Goal: Task Accomplishment & Management: Use online tool/utility

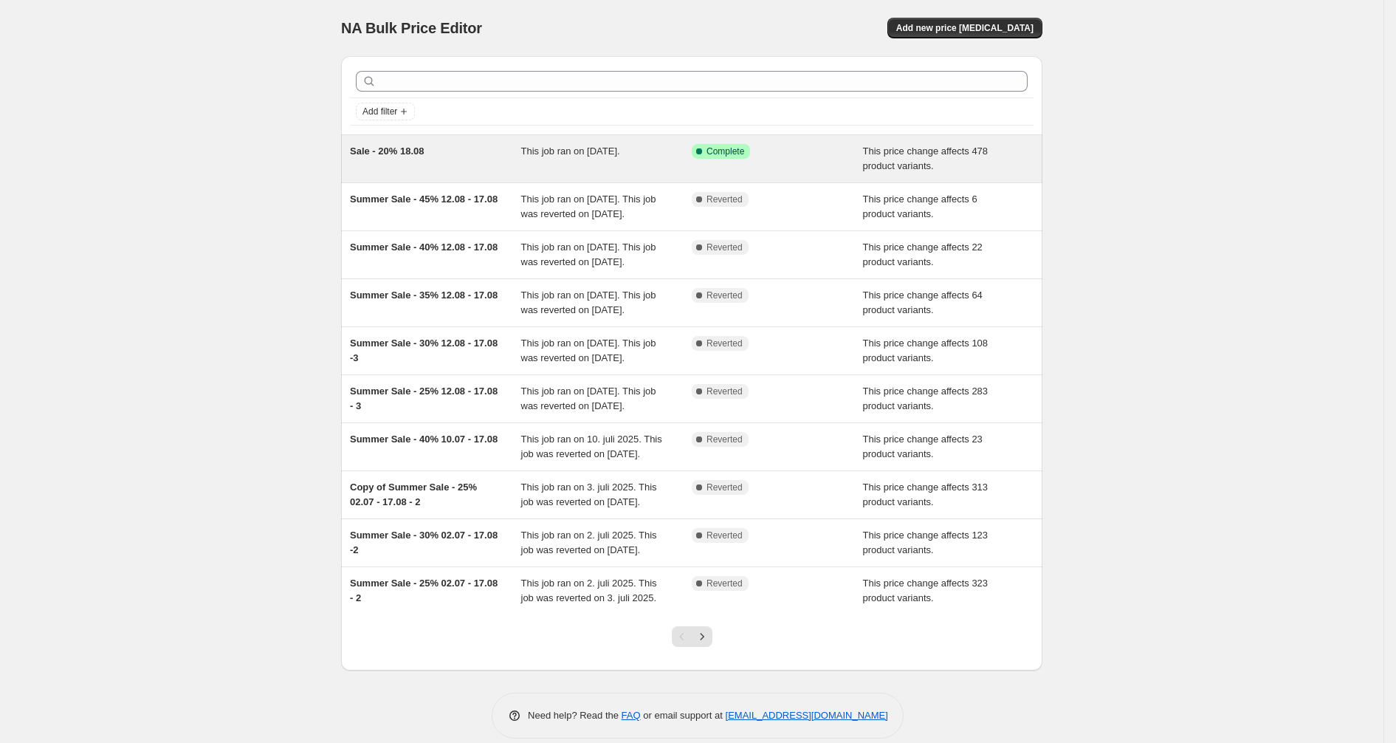
click at [559, 154] on span "This job ran on [DATE]." at bounding box center [570, 150] width 99 height 11
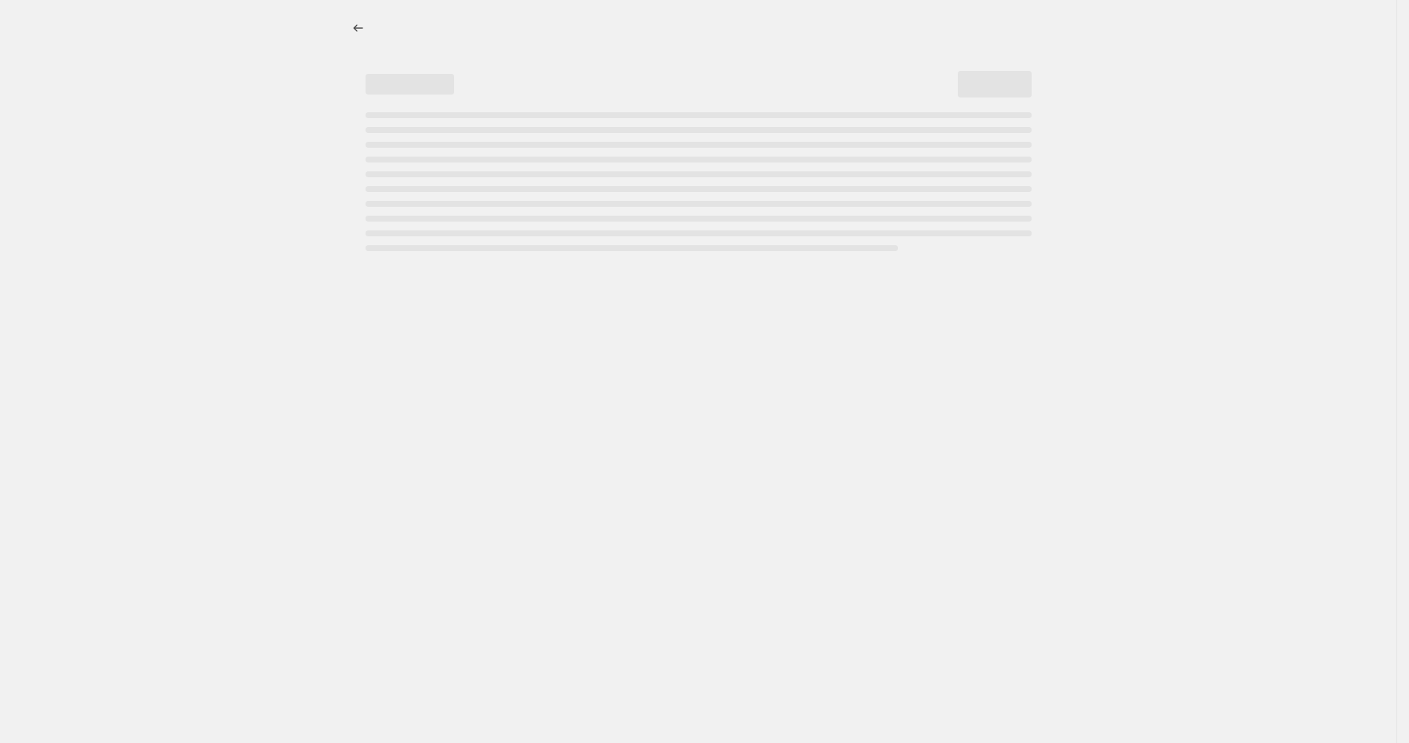
select select "pcap"
select select "no_change"
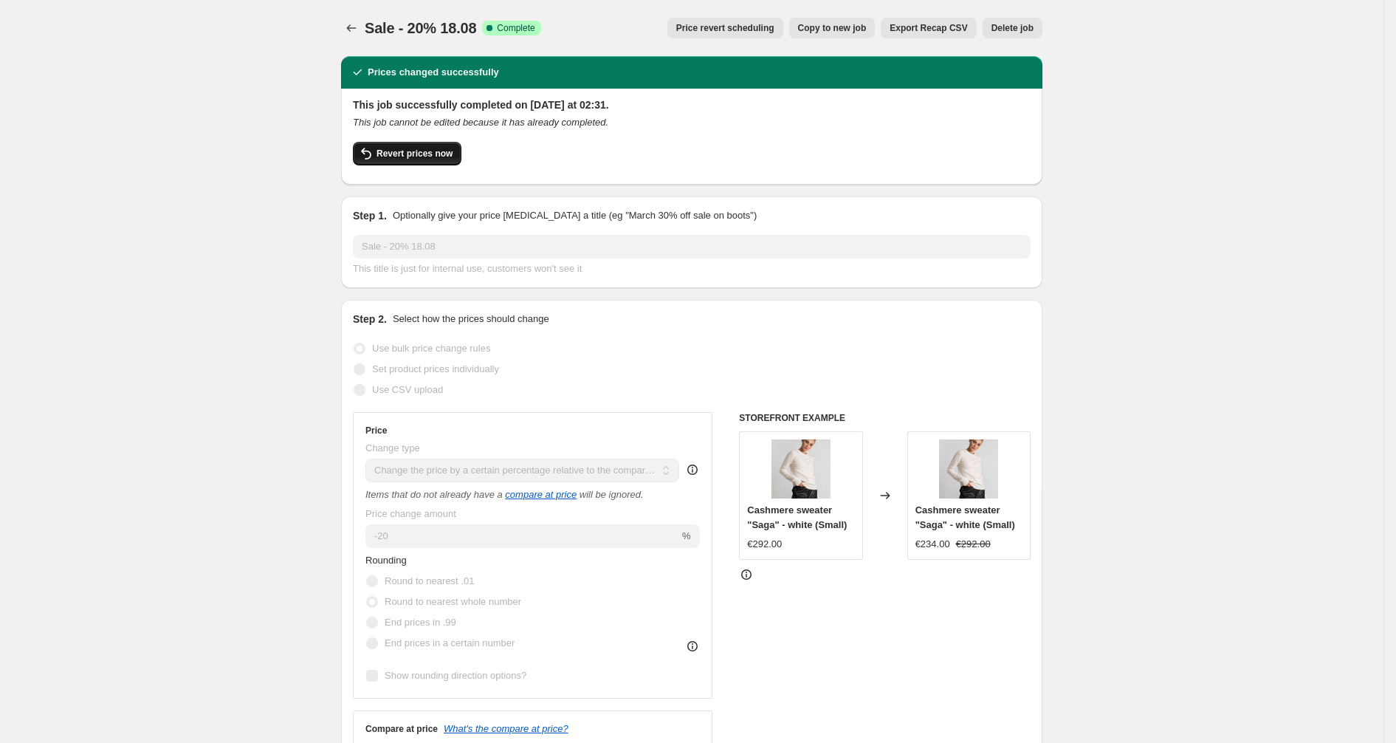
click at [422, 154] on span "Revert prices now" at bounding box center [414, 154] width 76 height 12
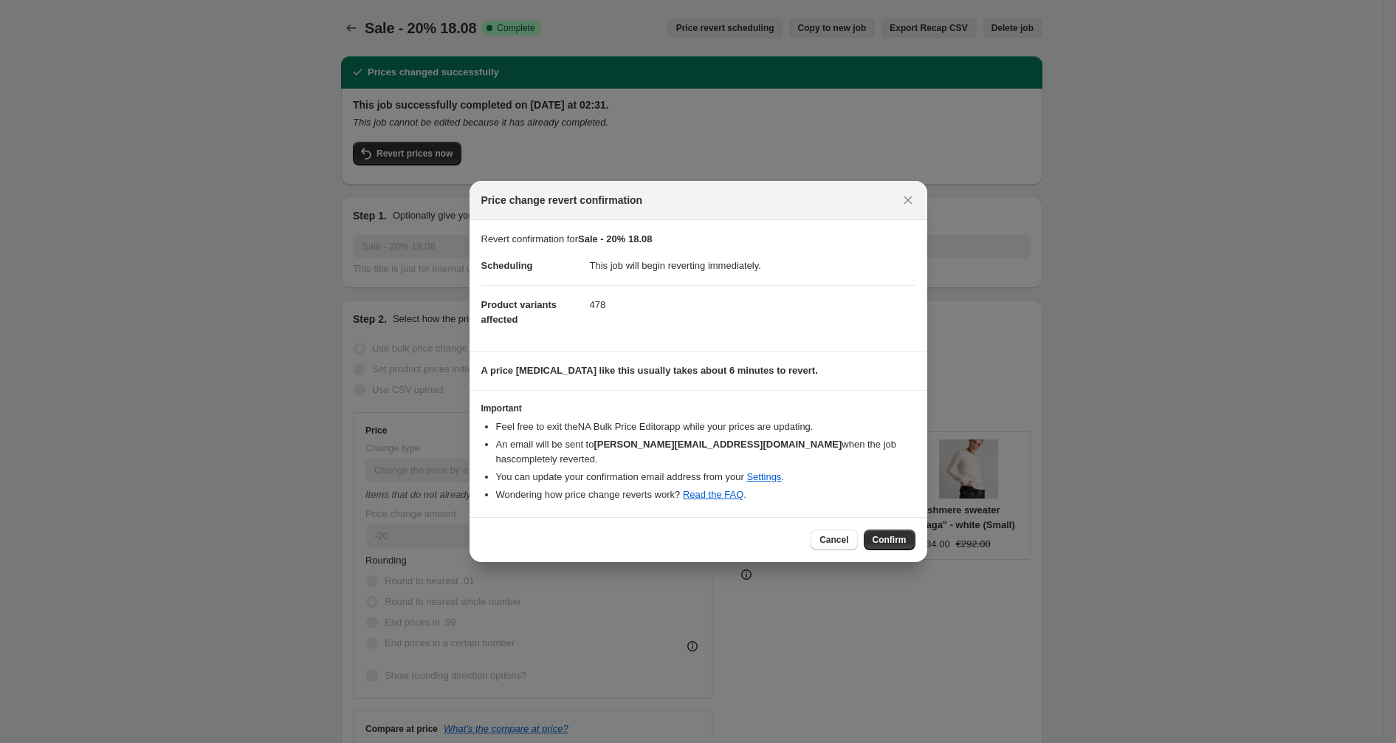
click at [895, 534] on span "Confirm" at bounding box center [890, 540] width 34 height 12
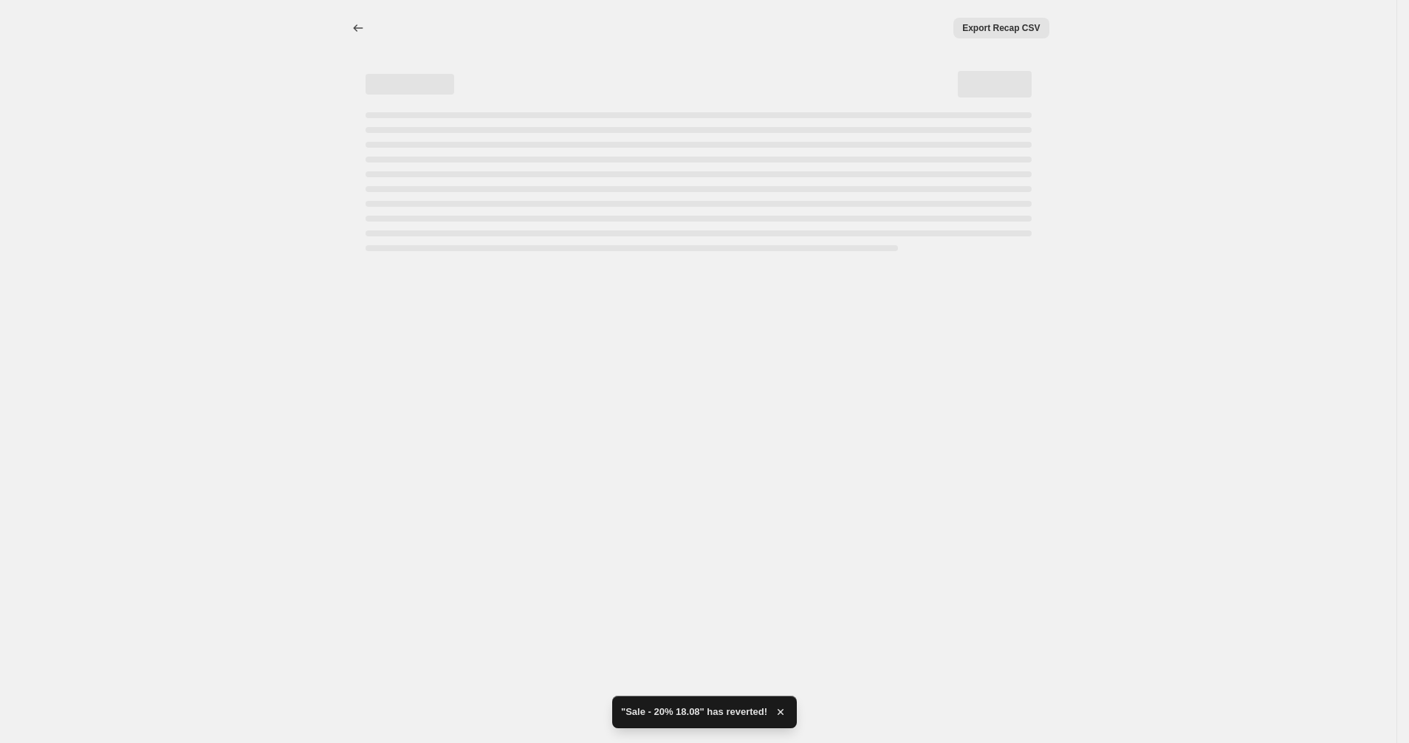
select select "pcap"
select select "no_change"
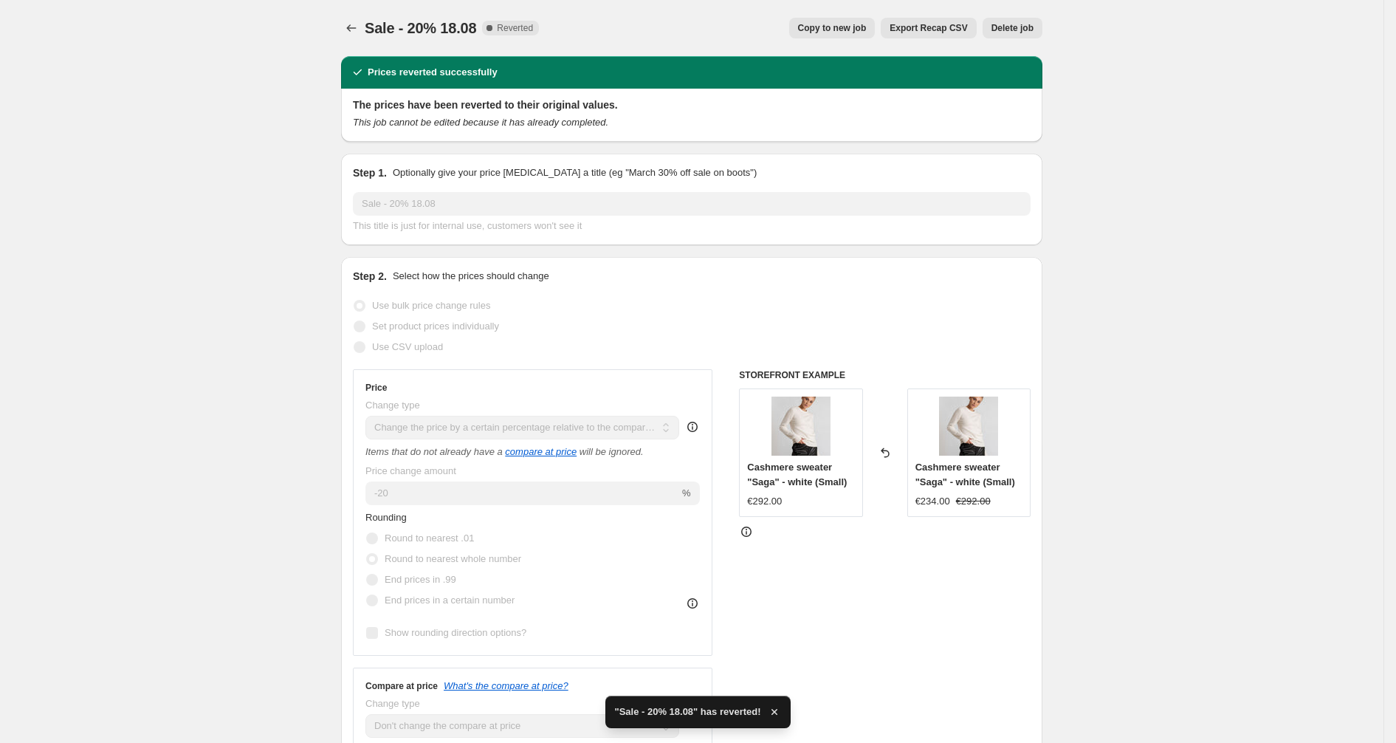
click at [853, 30] on span "Copy to new job" at bounding box center [832, 28] width 69 height 12
select select "pcap"
select select "no_change"
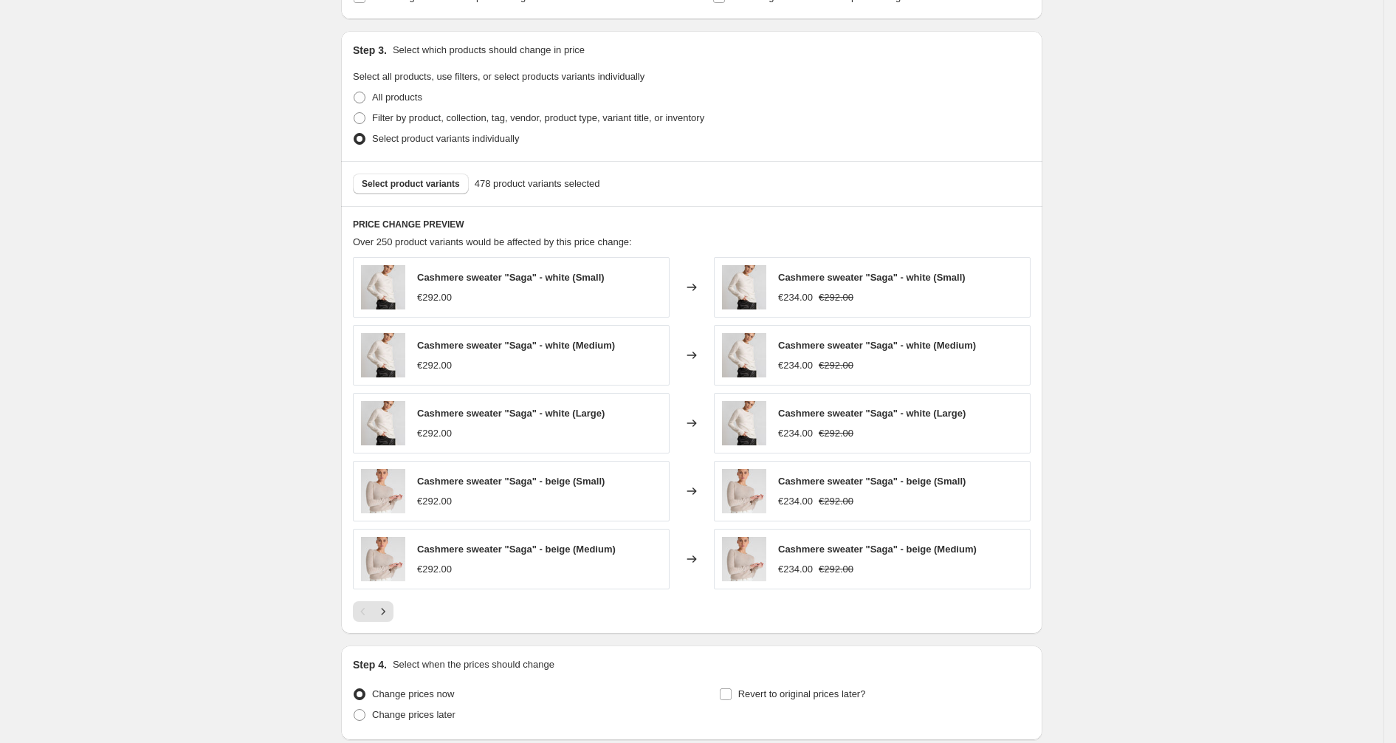
scroll to position [658, 0]
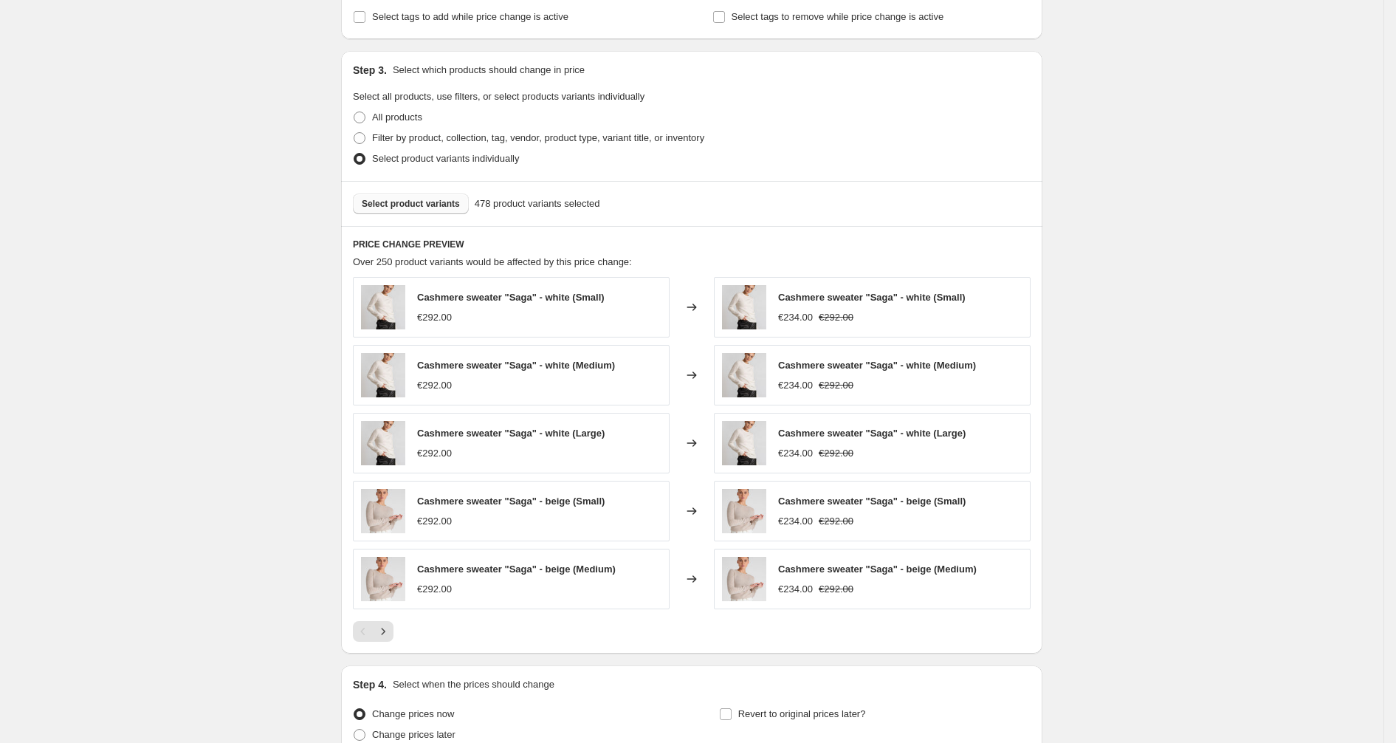
click at [427, 199] on span "Select product variants" at bounding box center [411, 204] width 98 height 12
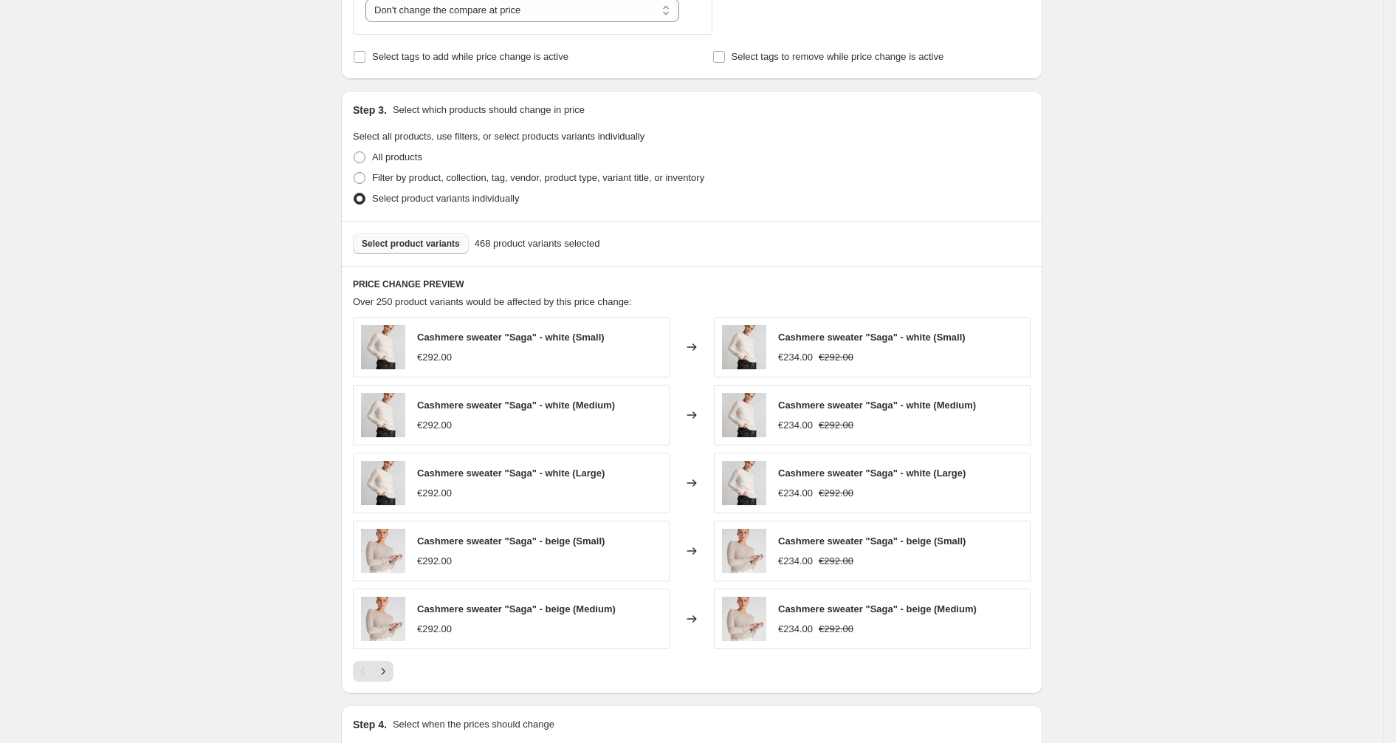
scroll to position [794, 0]
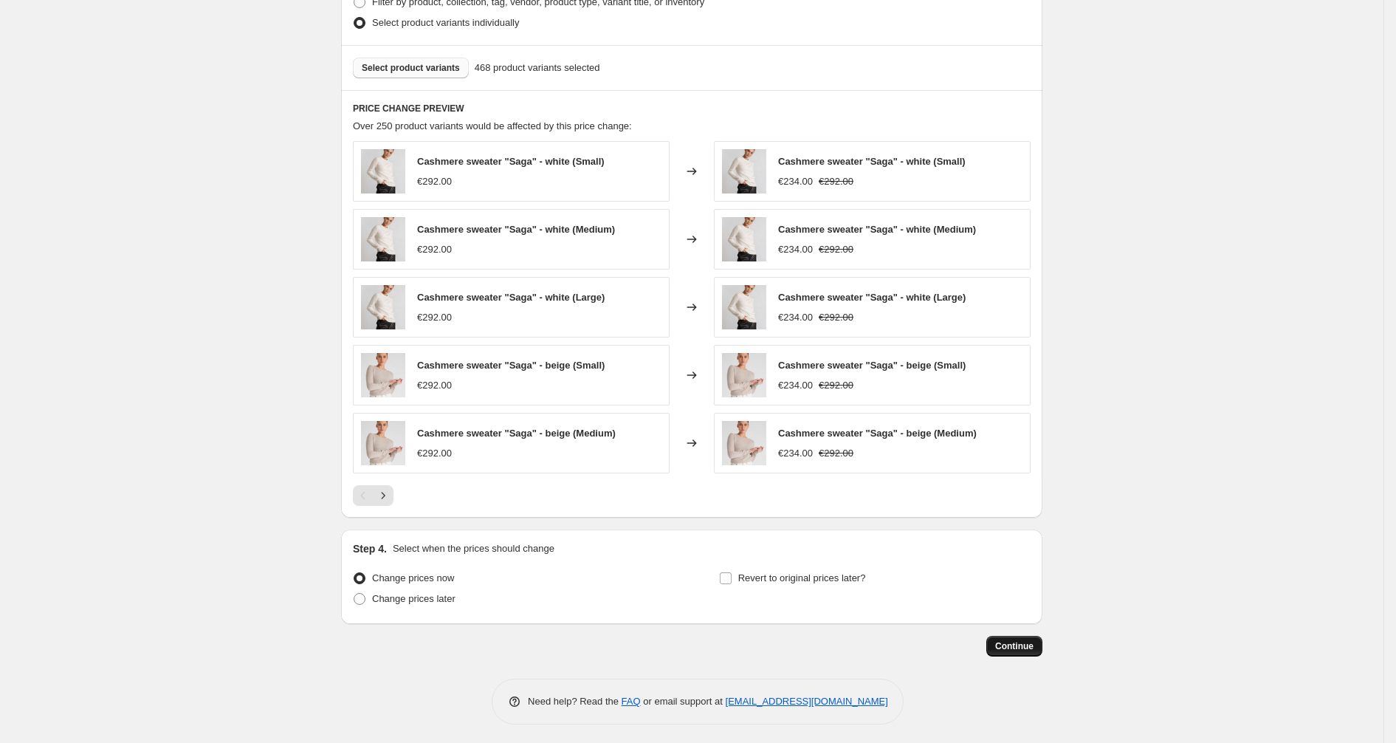
click at [1033, 644] on span "Continue" at bounding box center [1014, 646] width 38 height 12
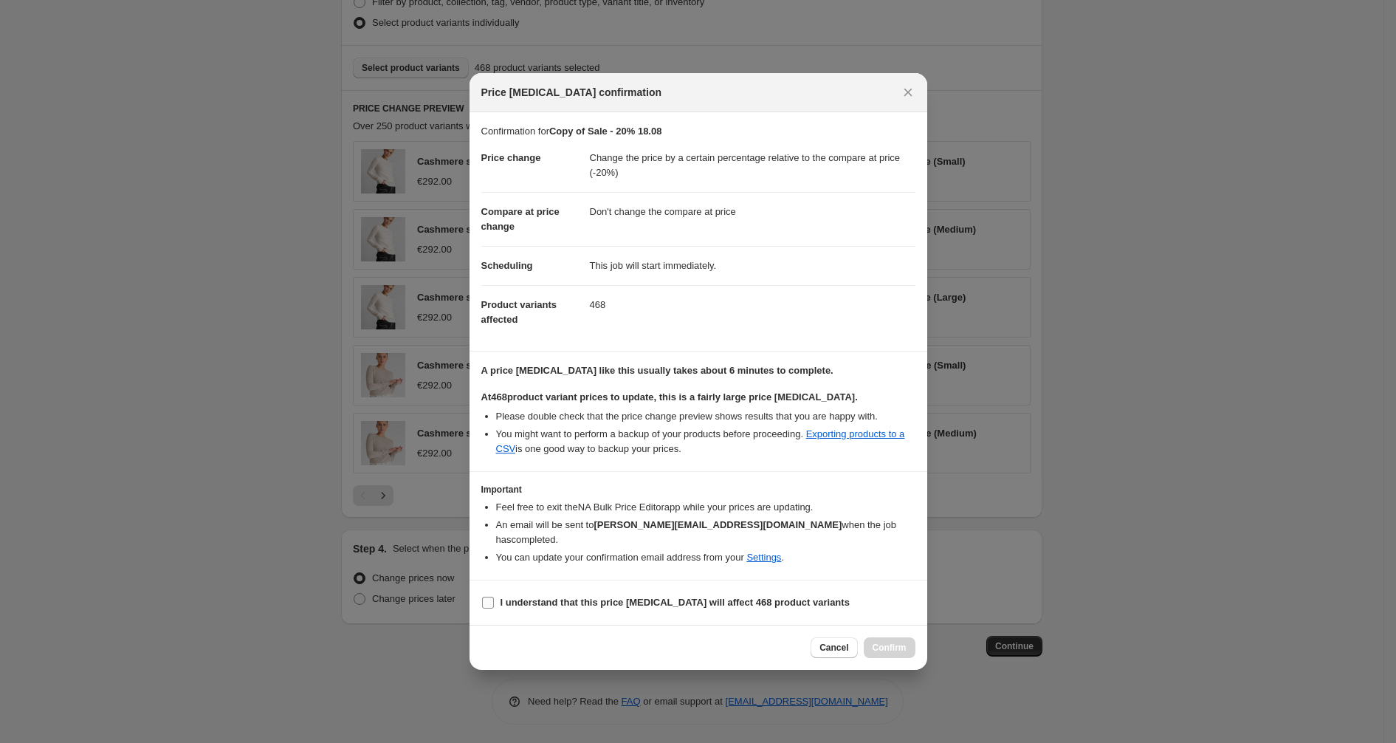
click at [484, 596] on input "I understand that this price [MEDICAL_DATA] will affect 468 product variants" at bounding box center [488, 602] width 12 height 12
checkbox input "true"
click at [893, 644] on span "Confirm" at bounding box center [890, 648] width 34 height 12
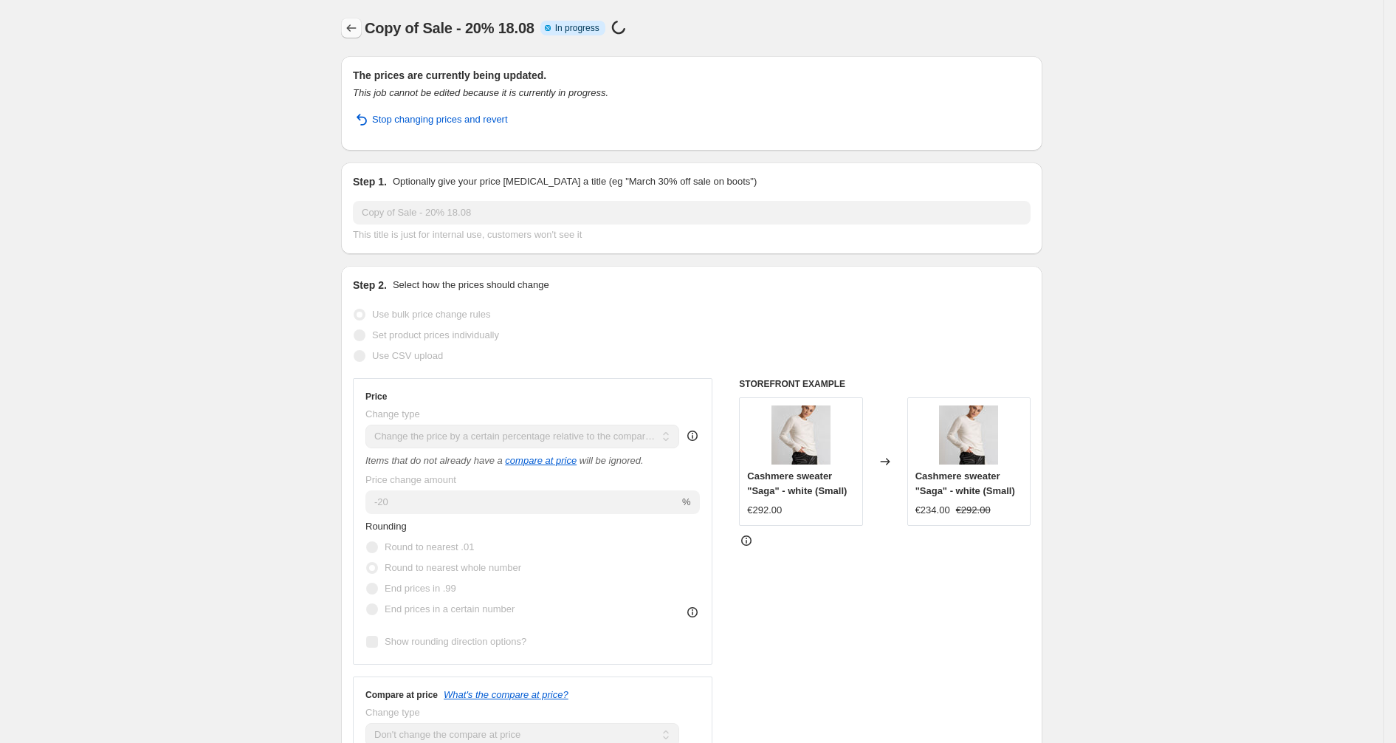
click at [362, 36] on button "Price change jobs" at bounding box center [351, 28] width 21 height 21
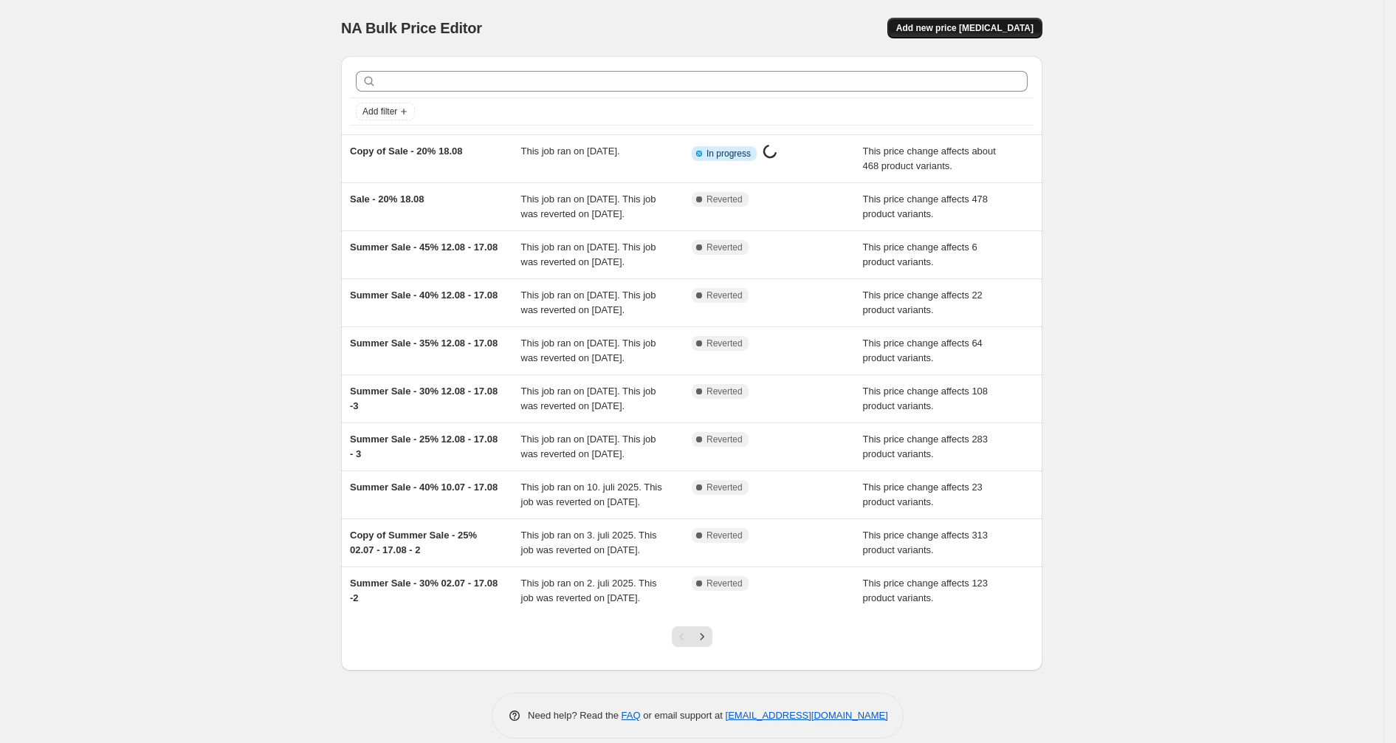
click at [973, 22] on span "Add new price [MEDICAL_DATA]" at bounding box center [964, 28] width 137 height 12
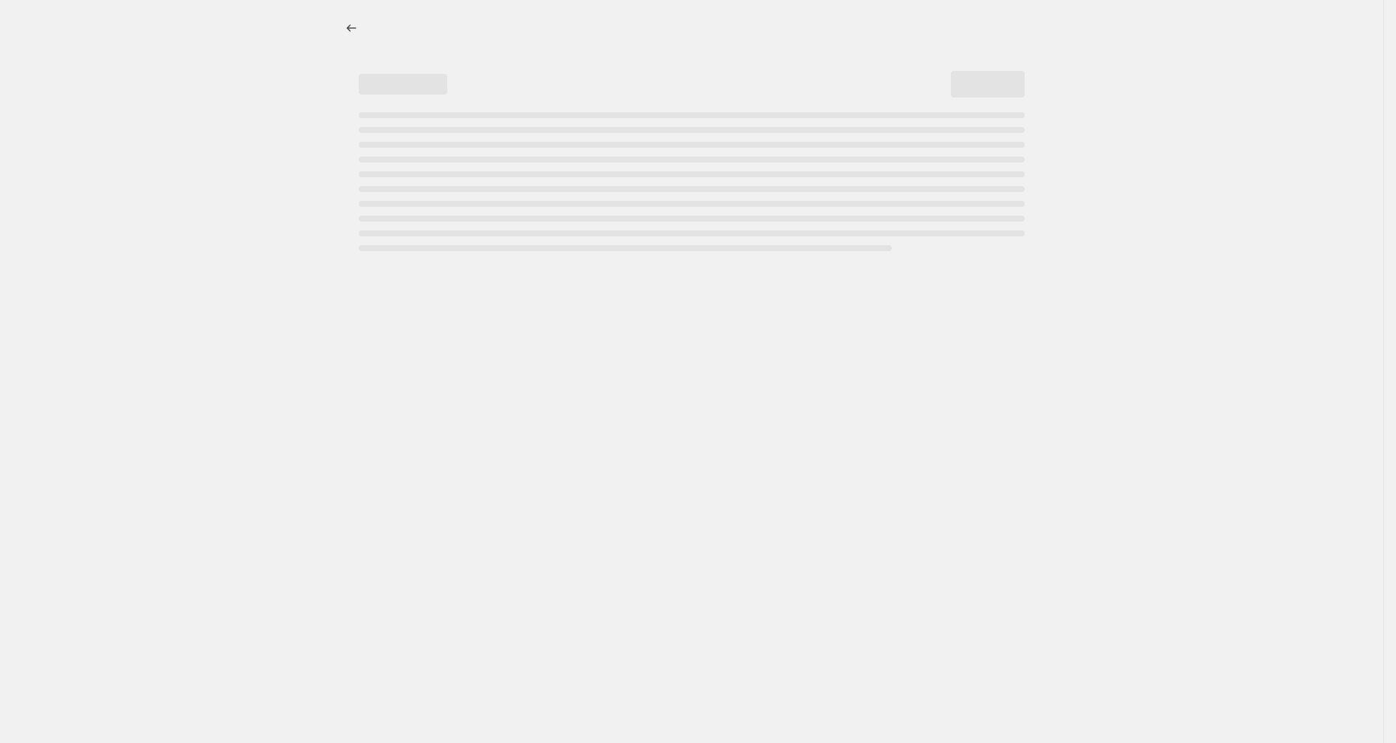
select select "percentage"
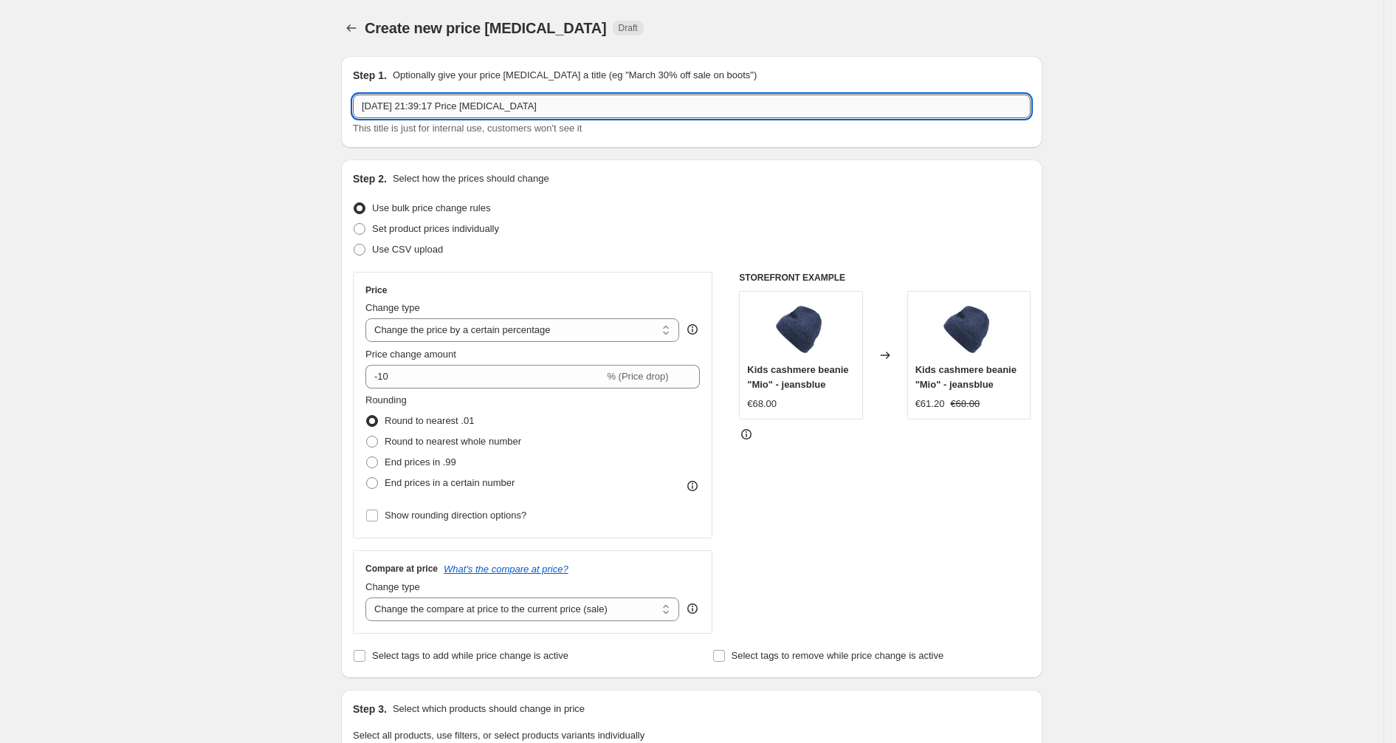
click at [499, 114] on input "[DATE] 21:39:17 Price [MEDICAL_DATA]" at bounding box center [692, 106] width 678 height 24
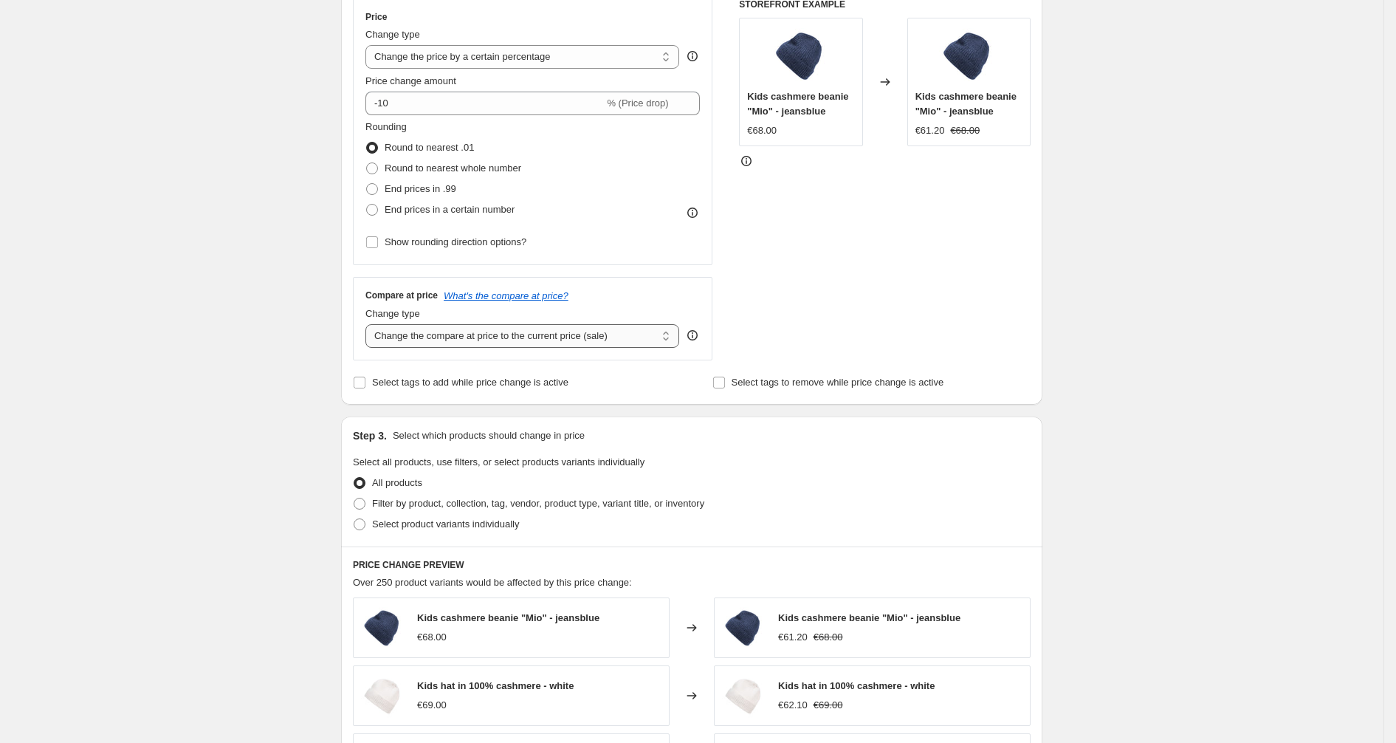
scroll to position [277, 0]
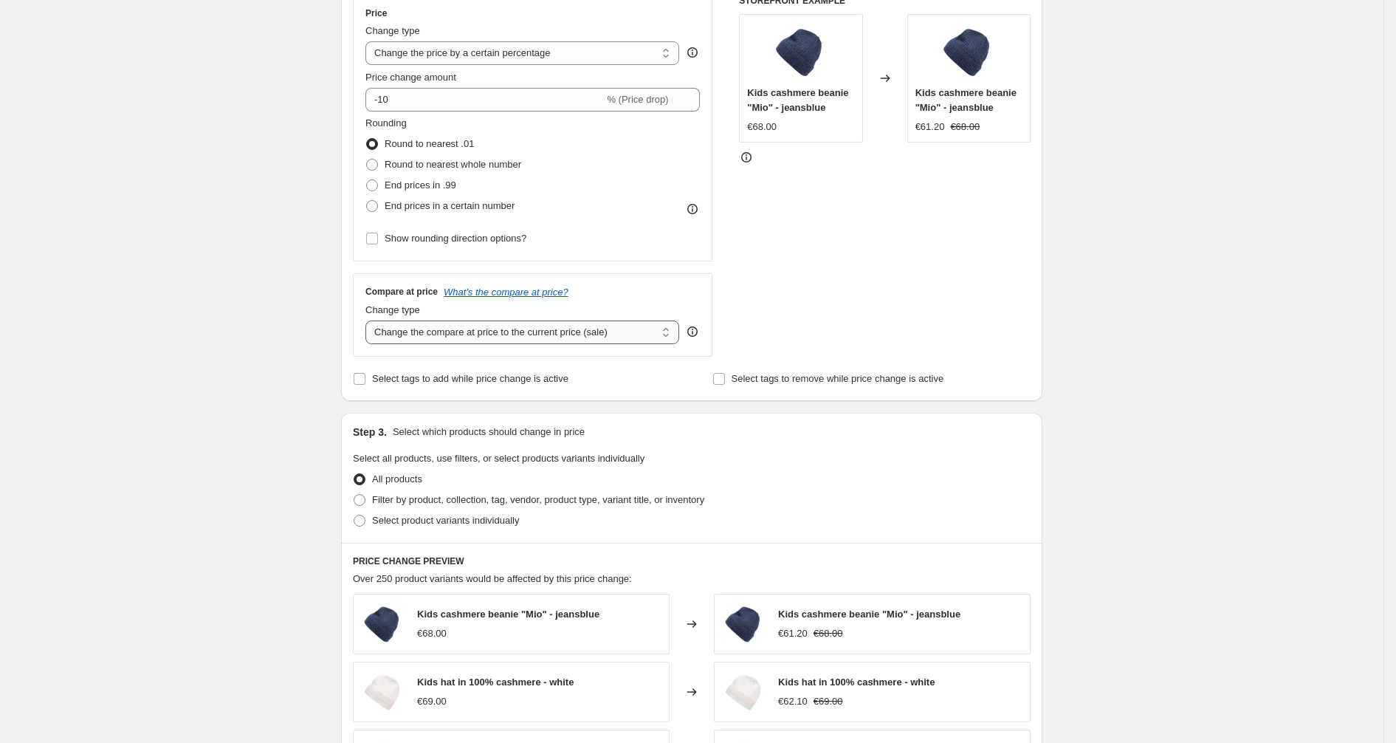
type input "[PERSON_NAME] 10%"
click at [558, 333] on select "Change the compare at price to the current price (sale) Change the compare at p…" at bounding box center [522, 332] width 314 height 24
select select "no_change"
click at [371, 320] on select "Change the compare at price to the current price (sale) Change the compare at p…" at bounding box center [522, 332] width 314 height 24
click at [304, 391] on div "Create new price change job. This page is ready Create new price change job Dra…" at bounding box center [691, 461] width 1383 height 1476
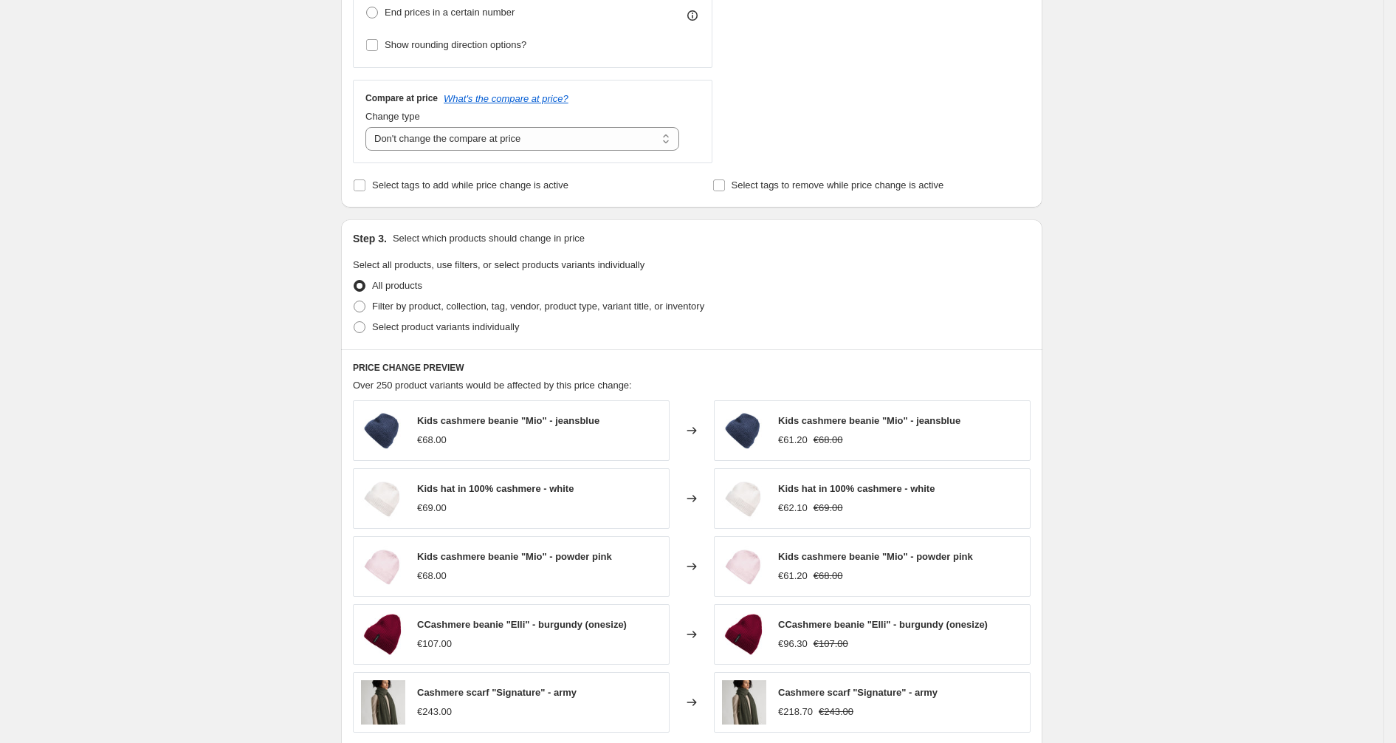
scroll to position [476, 0]
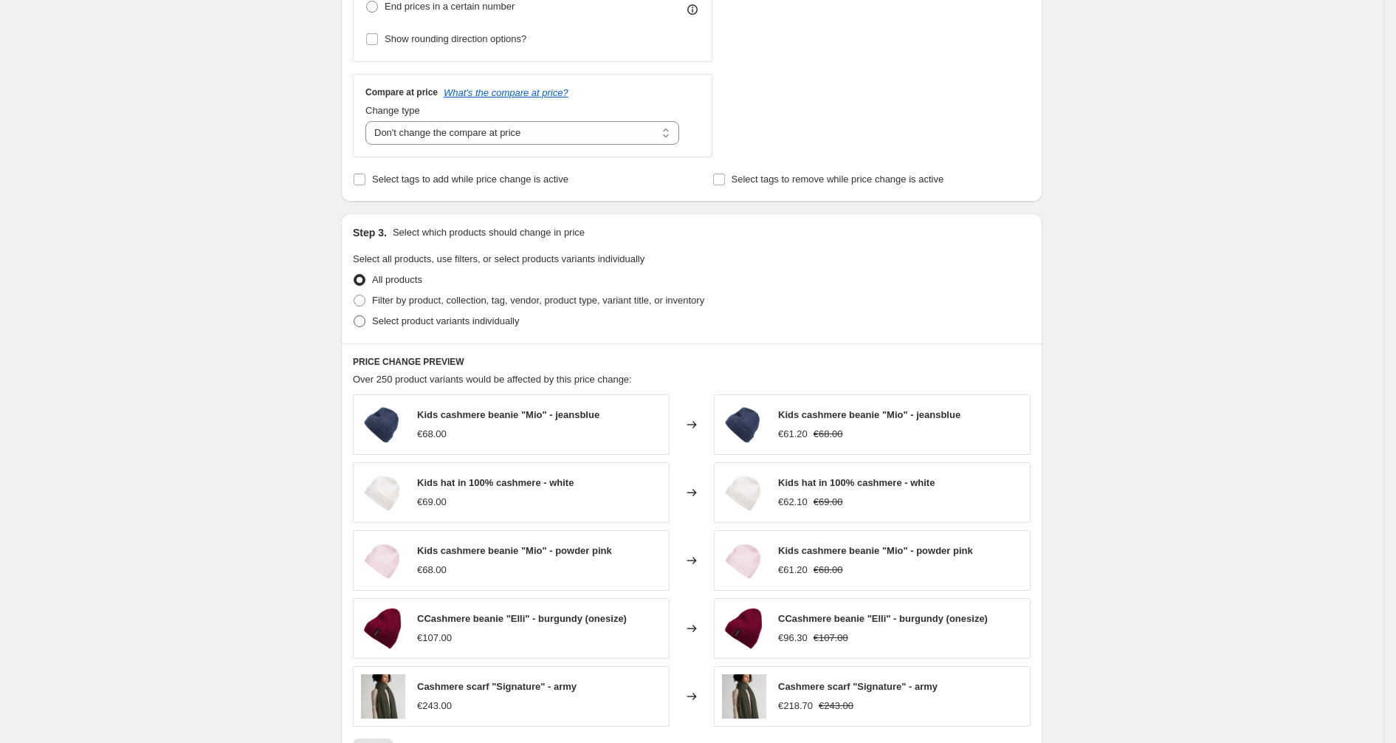
click at [365, 320] on span at bounding box center [360, 321] width 12 height 12
click at [354, 316] on input "Select product variants individually" at bounding box center [354, 315] width 1 height 1
radio input "true"
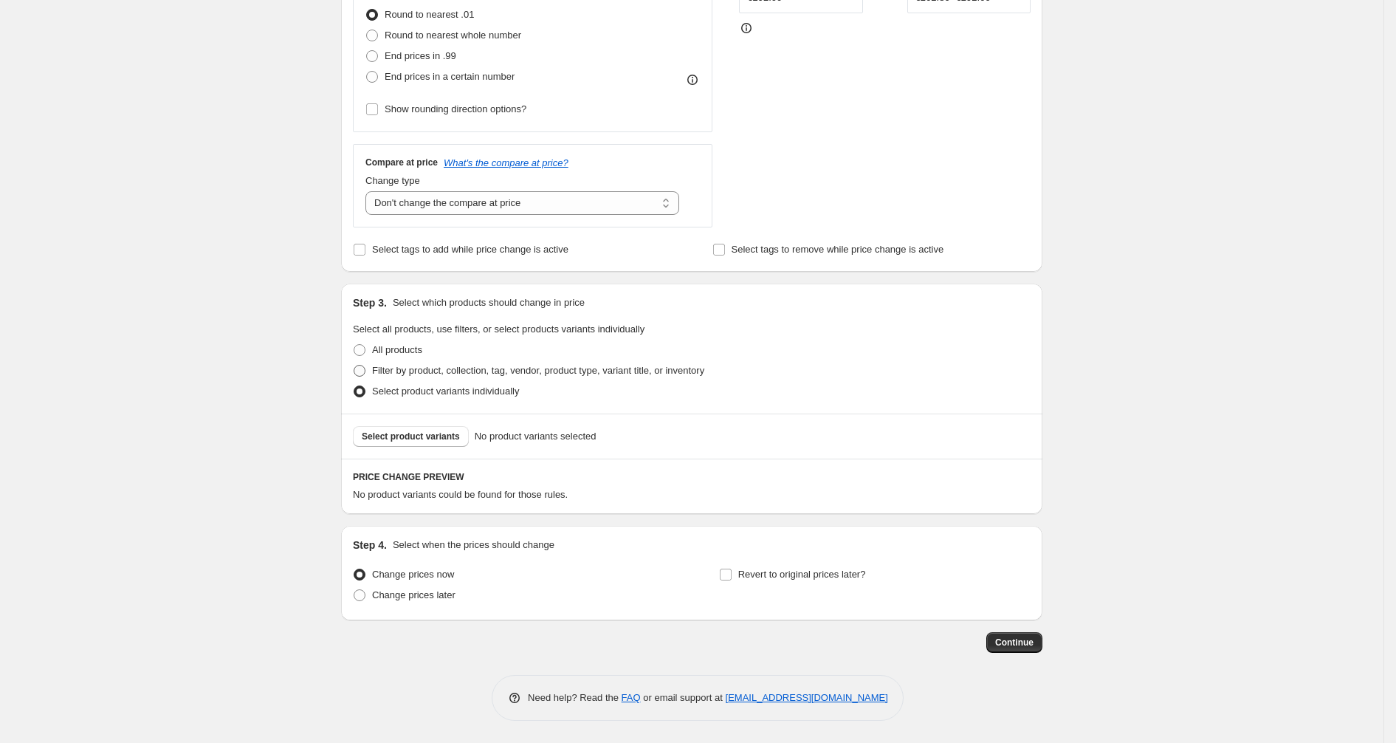
scroll to position [404, 0]
click at [408, 441] on span "Select product variants" at bounding box center [411, 439] width 98 height 12
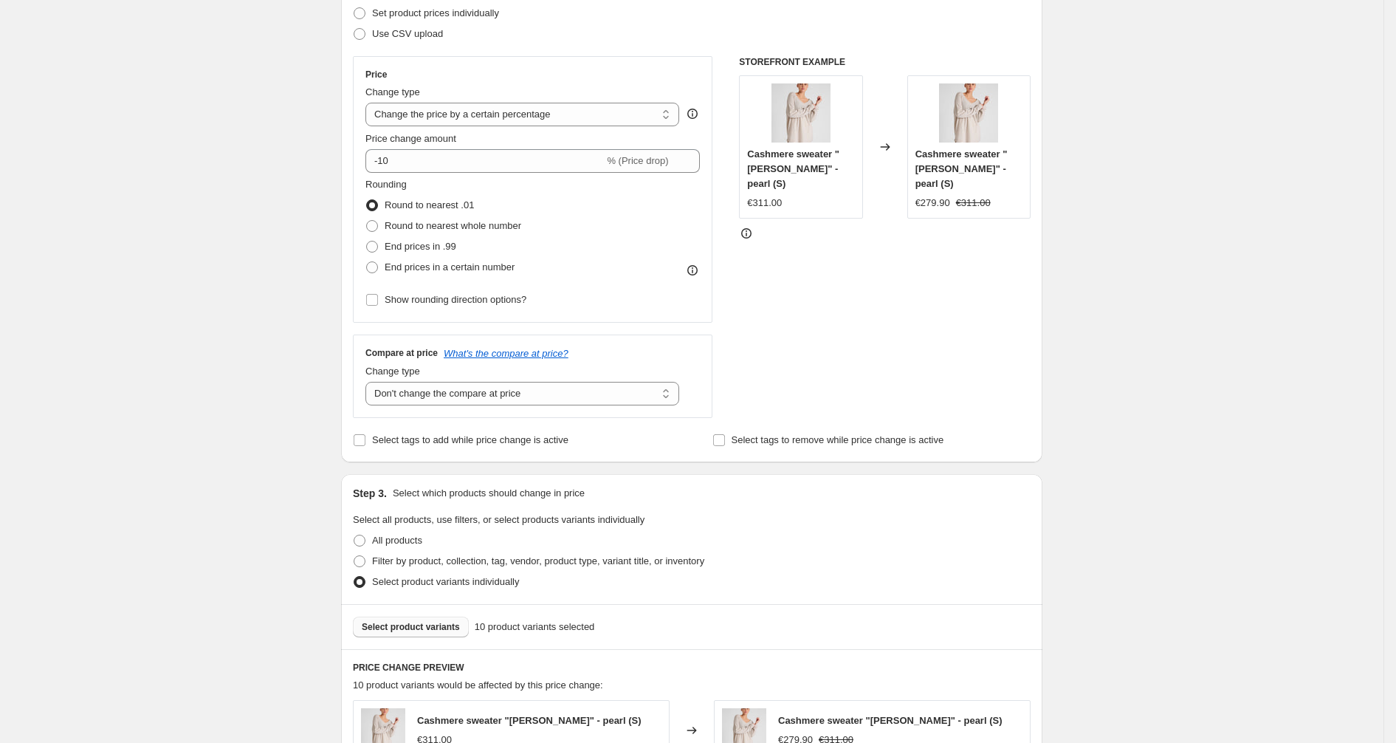
scroll to position [774, 0]
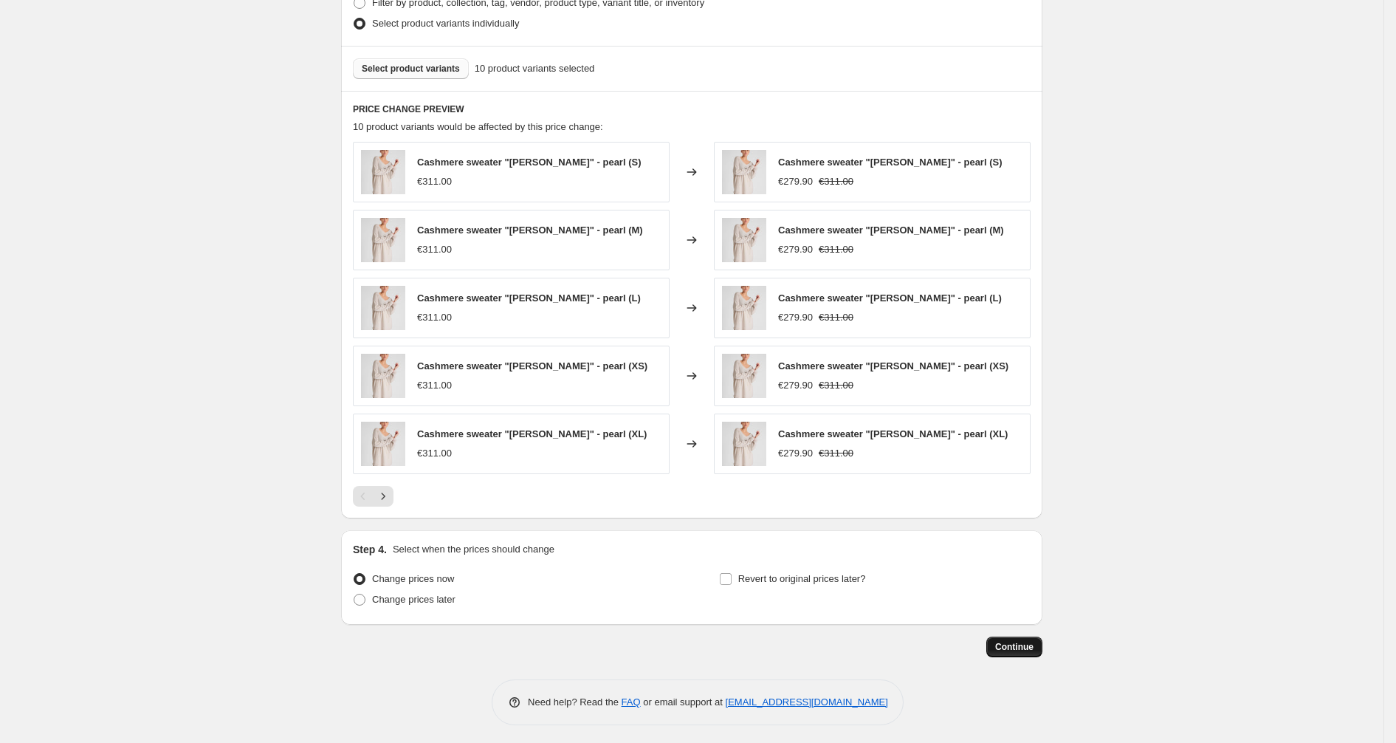
click at [1020, 641] on span "Continue" at bounding box center [1014, 647] width 38 height 12
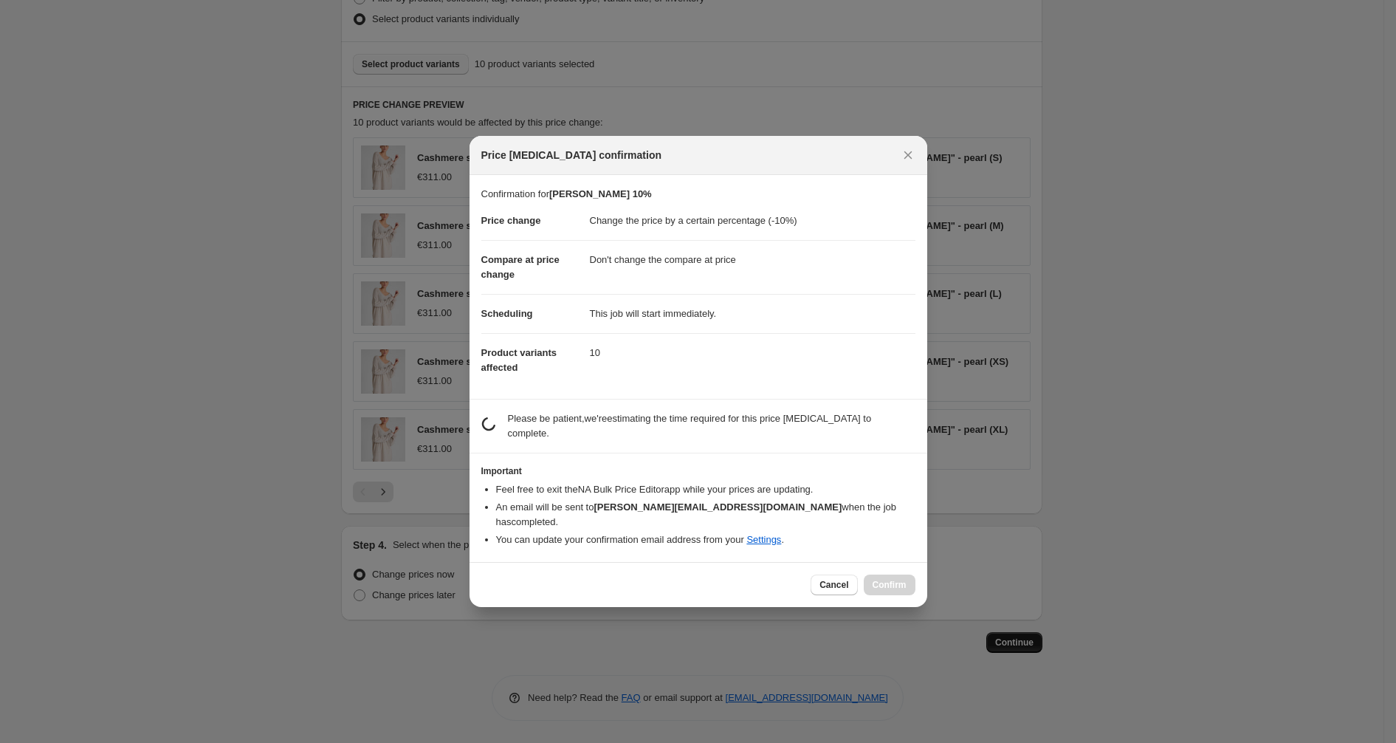
scroll to position [0, 0]
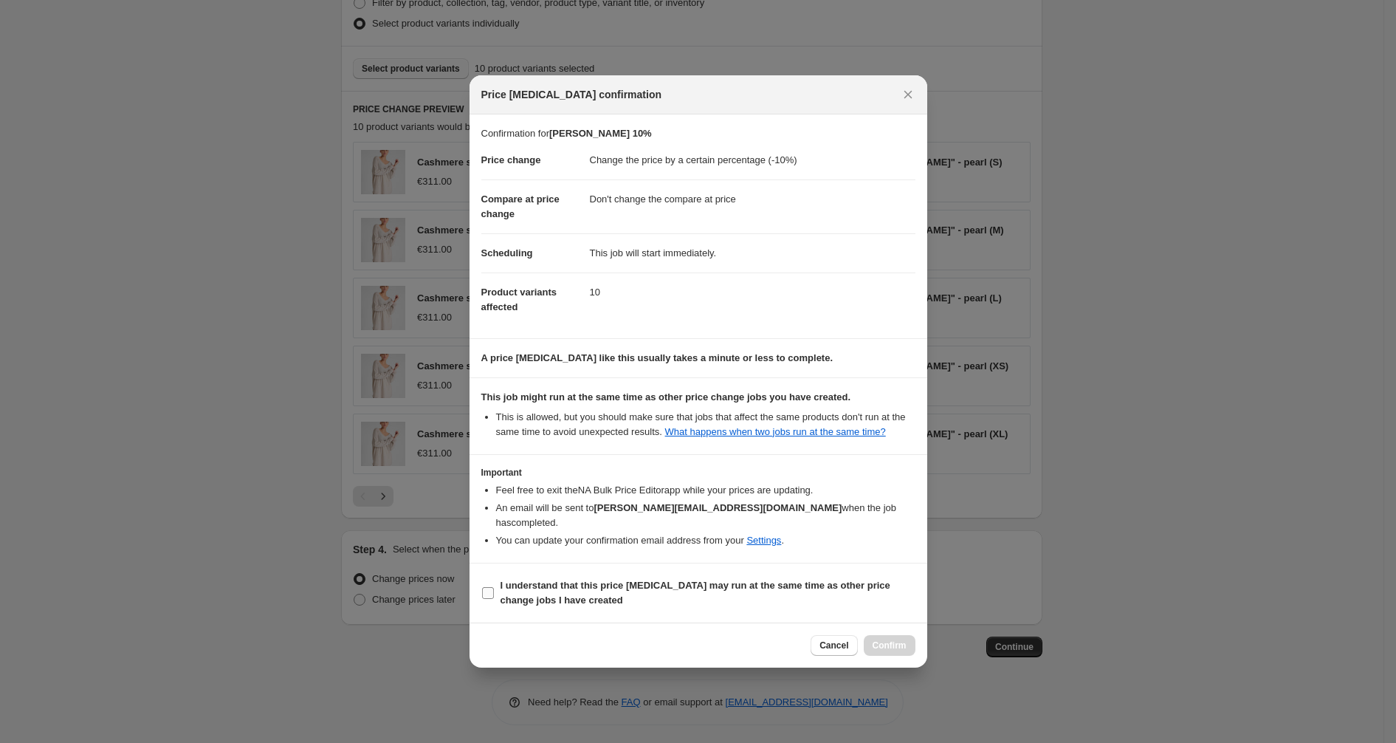
click at [510, 585] on b "I understand that this price change job may run at the same time as other price…" at bounding box center [696, 592] width 390 height 26
click at [494, 587] on input "I understand that this price change job may run at the same time as other price…" at bounding box center [488, 593] width 12 height 12
checkbox input "true"
click at [890, 647] on span "Confirm" at bounding box center [890, 645] width 34 height 12
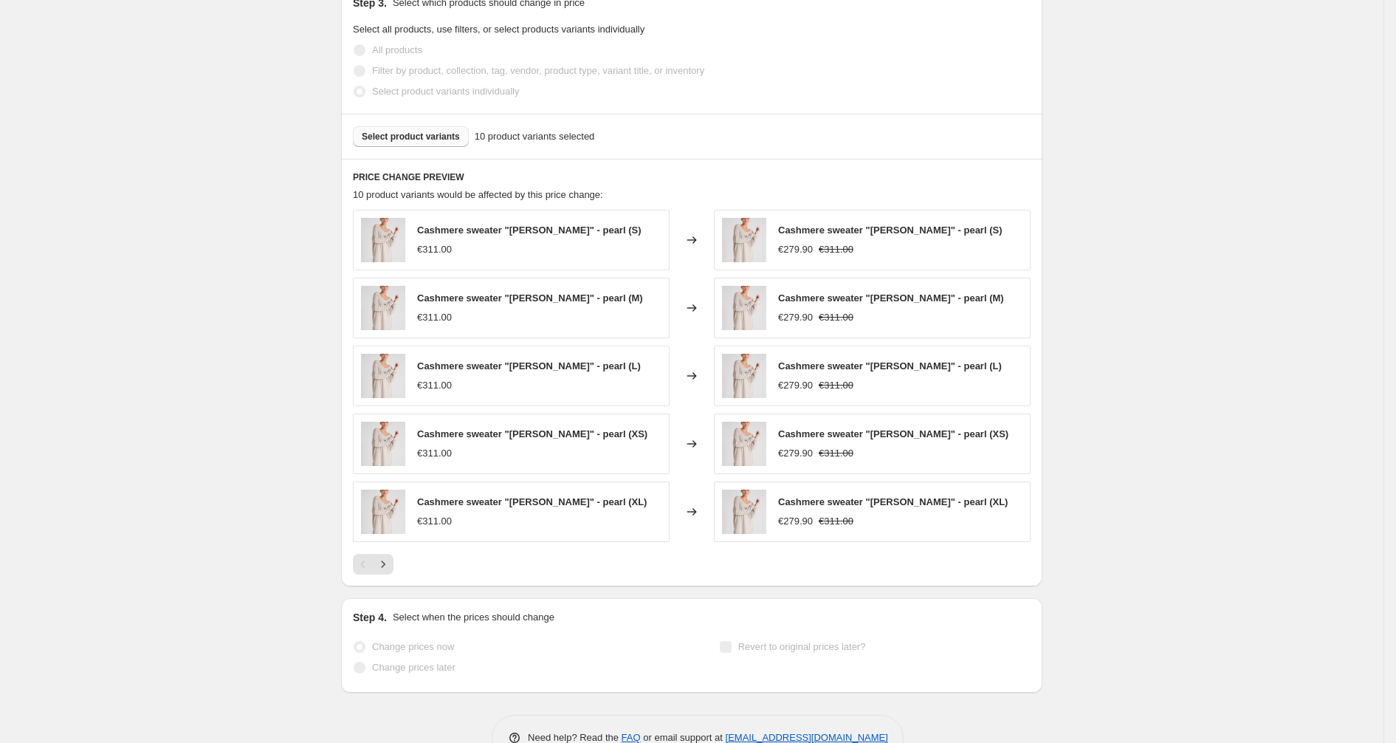
click at [1152, 283] on div "Alva 10%. This page is ready Alva 10% Info Incomplete Queued Price change job i…" at bounding box center [691, 4] width 1383 height 1556
